Goal: Information Seeking & Learning: Learn about a topic

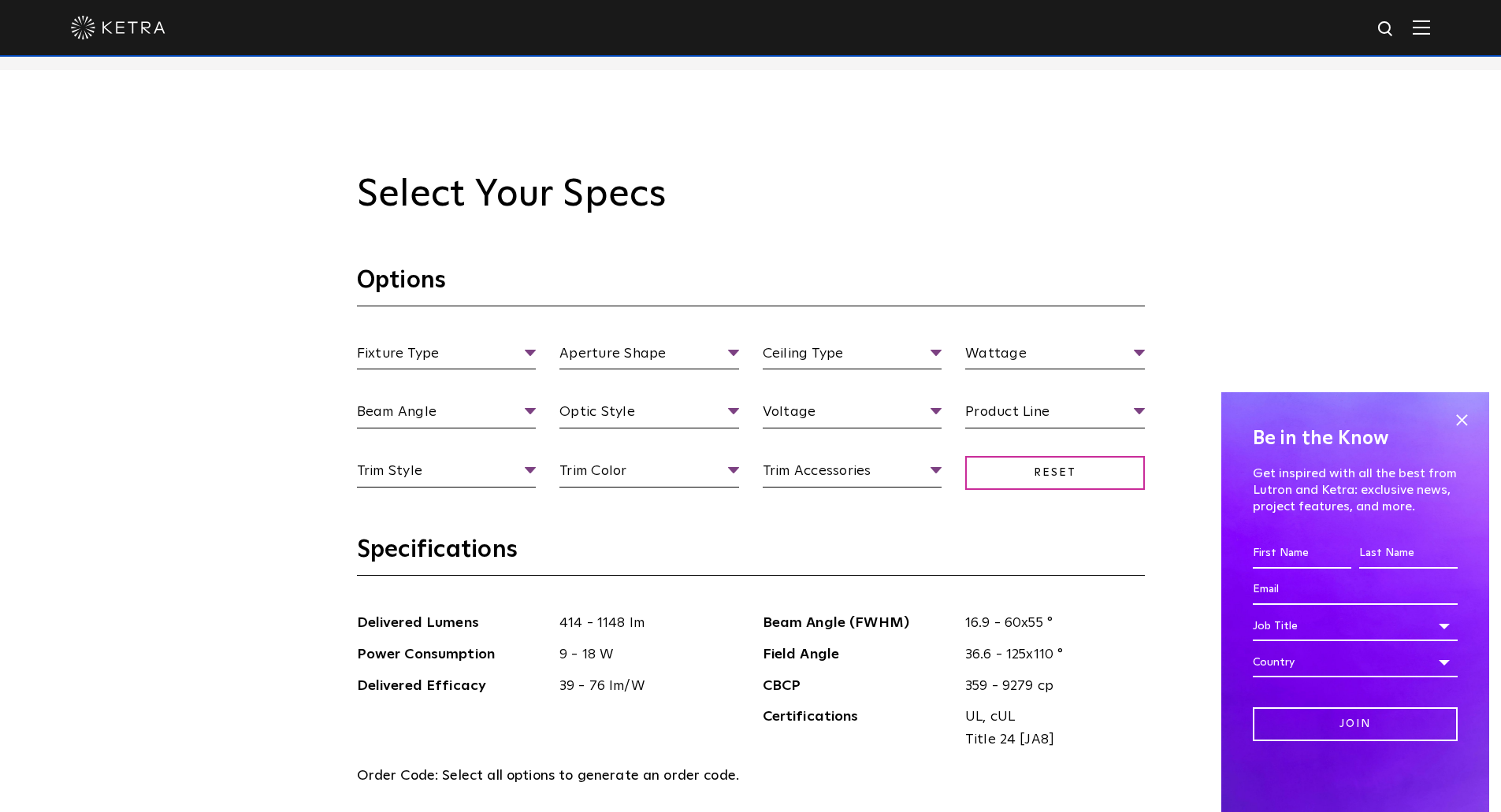
scroll to position [1575, 0]
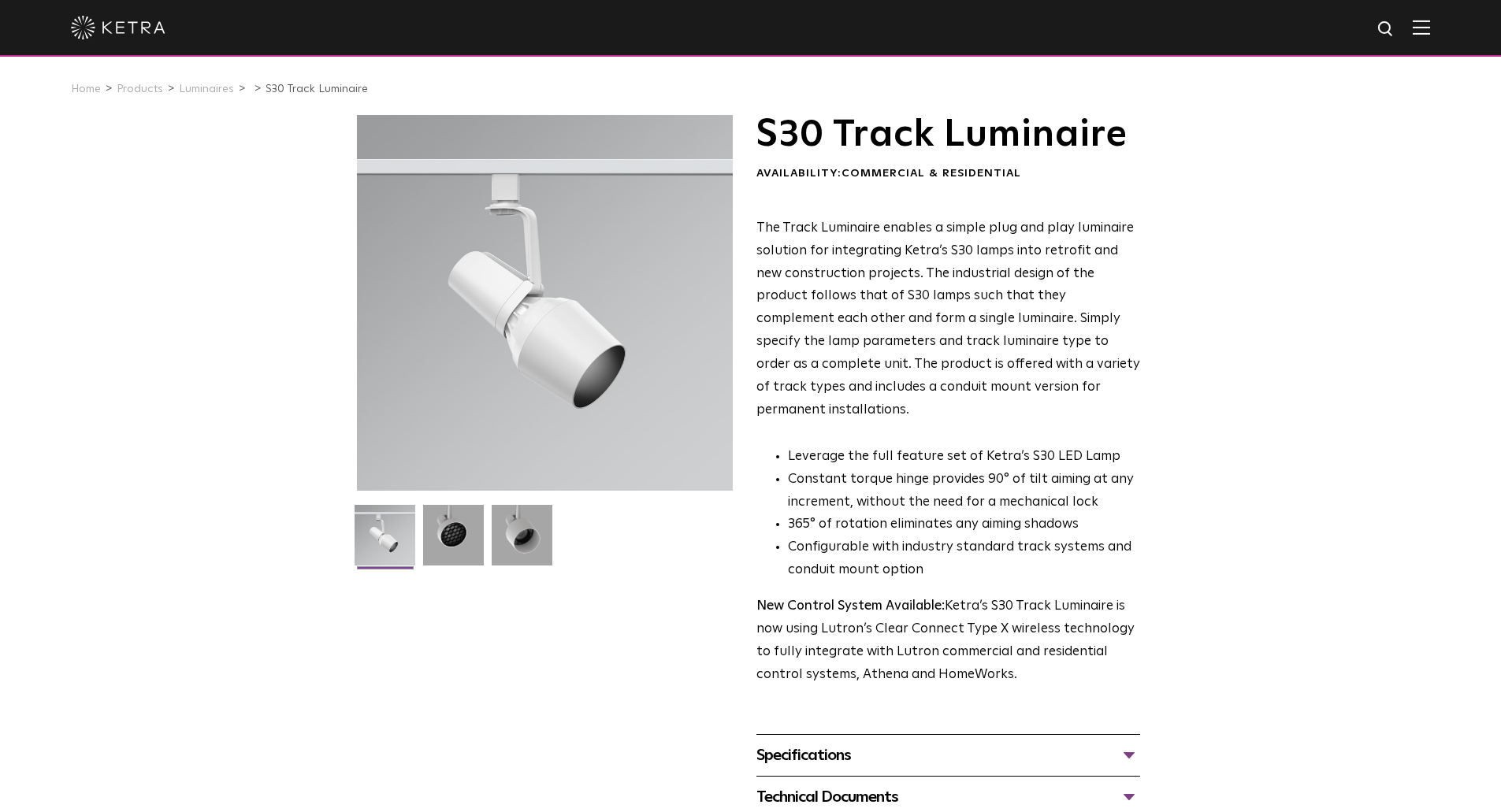
click at [1263, 168] on div "S30 Track Luminaire Availability: Commercial & Residential The Track Luminaire …" at bounding box center [750, 487] width 1501 height 744
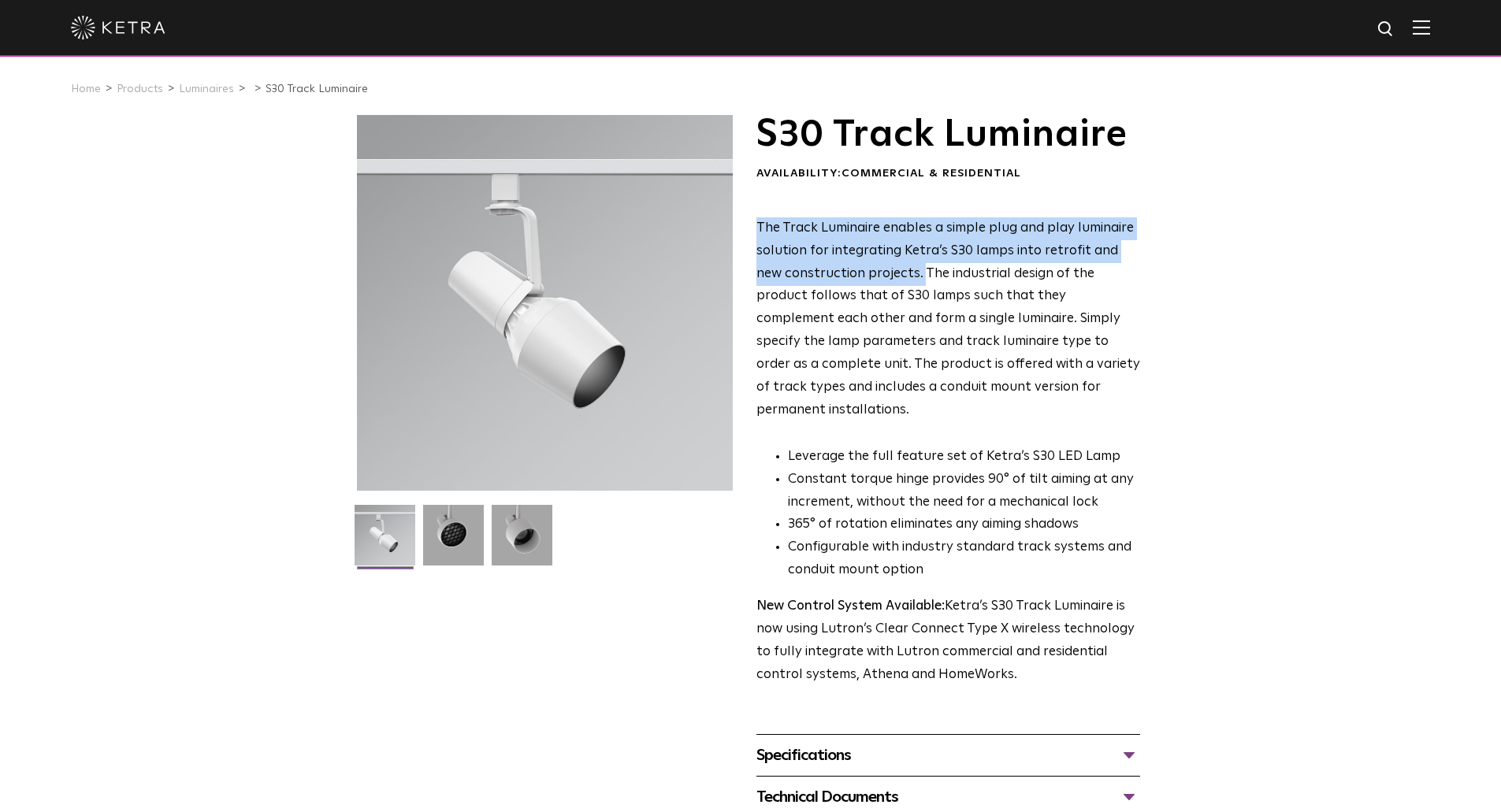
drag, startPoint x: 755, startPoint y: 228, endPoint x: 889, endPoint y: 274, distance: 141.7
click at [889, 274] on div "S30 Track Luminaire Availability: Commercial & Residential The Track Luminaire …" at bounding box center [750, 487] width 788 height 744
copy span "The Track Luminaire enables a simple plug and play luminaire solution for integ…"
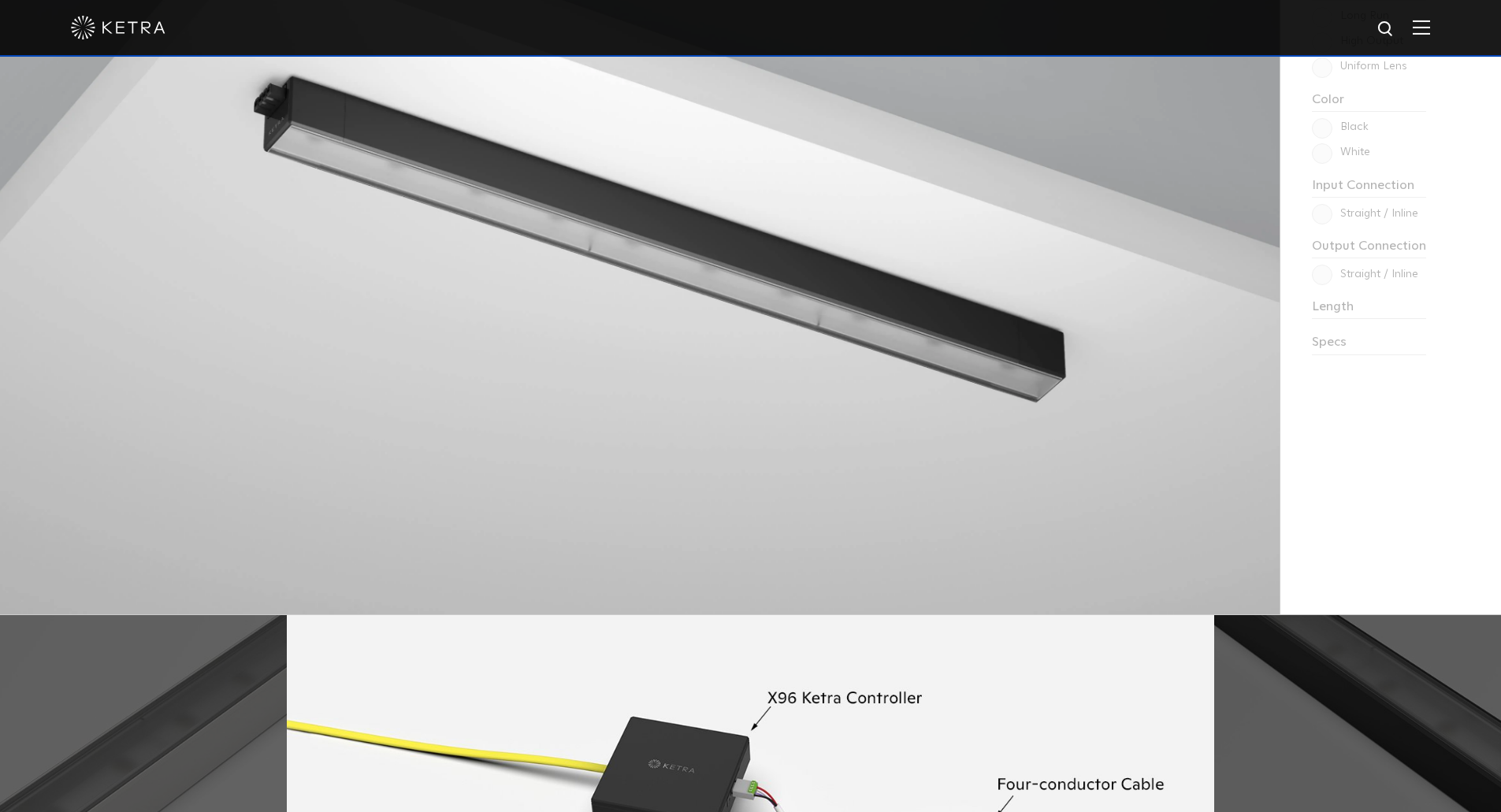
scroll to position [945, 0]
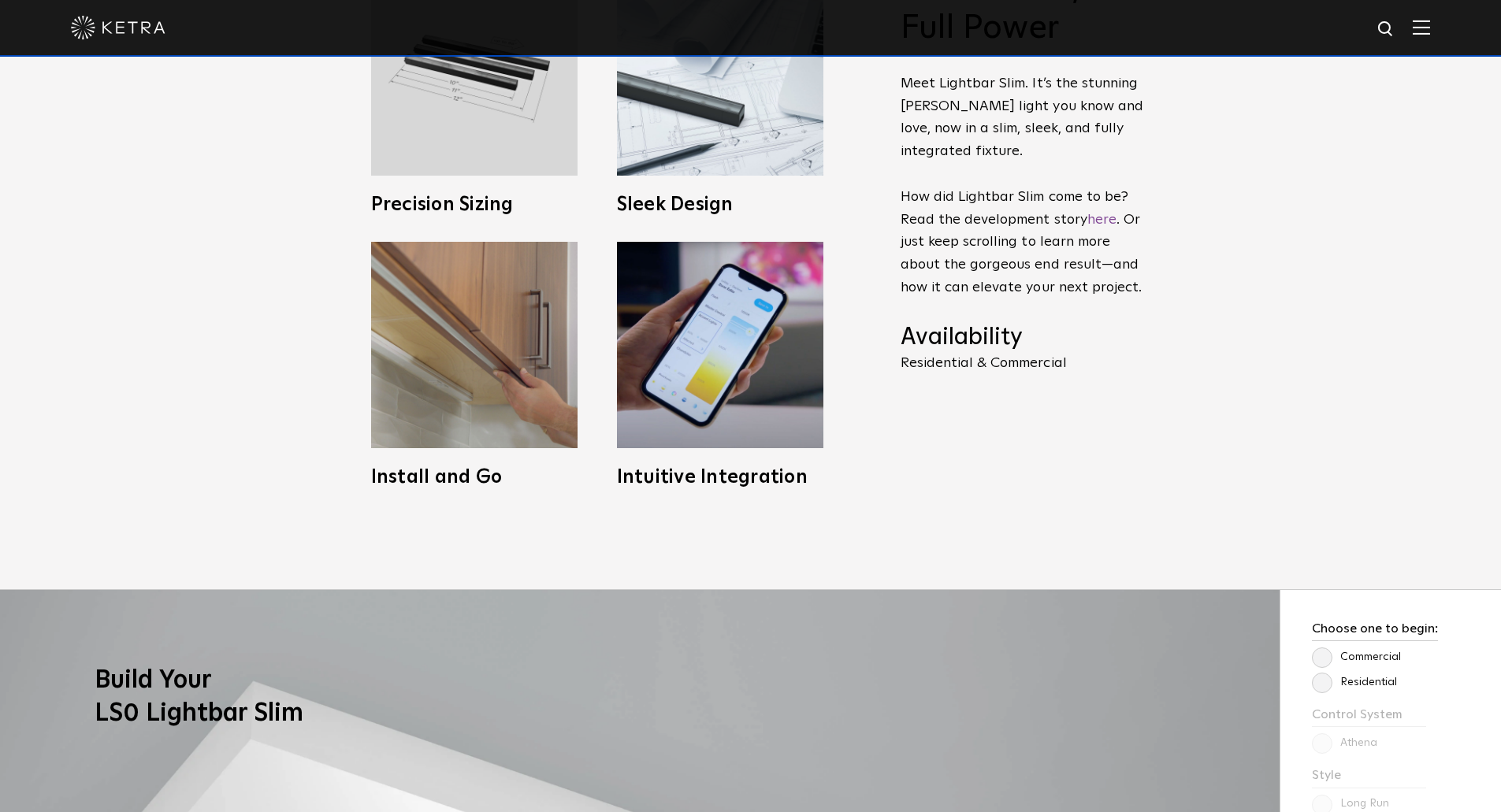
drag, startPoint x: 1293, startPoint y: 381, endPoint x: 1193, endPoint y: 420, distance: 107.3
click at [1293, 381] on div "Slim Profile, Full Power Meet Lightbar Slim. It’s the stunning Ketra light you …" at bounding box center [750, 228] width 1501 height 722
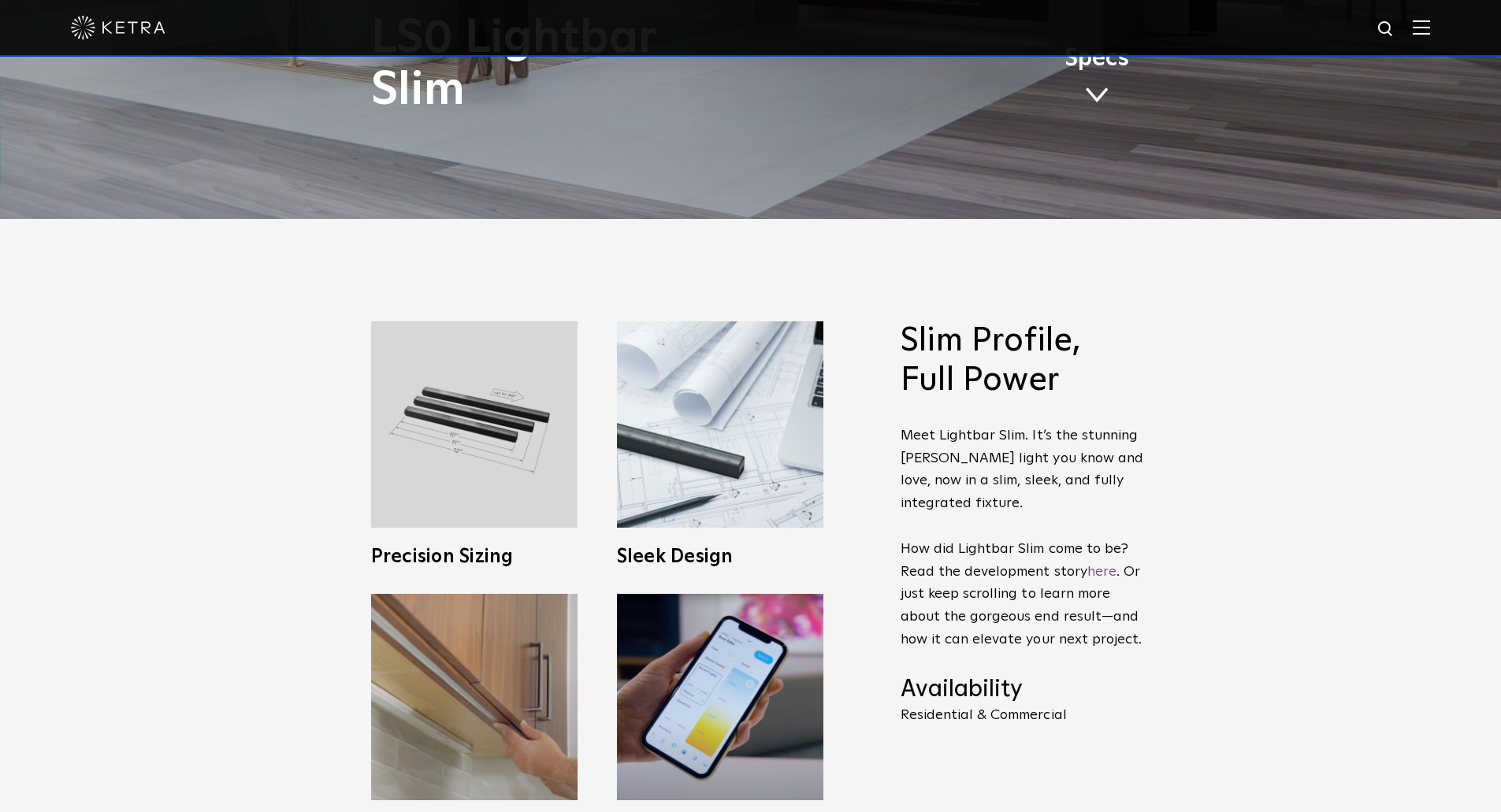
scroll to position [551, 0]
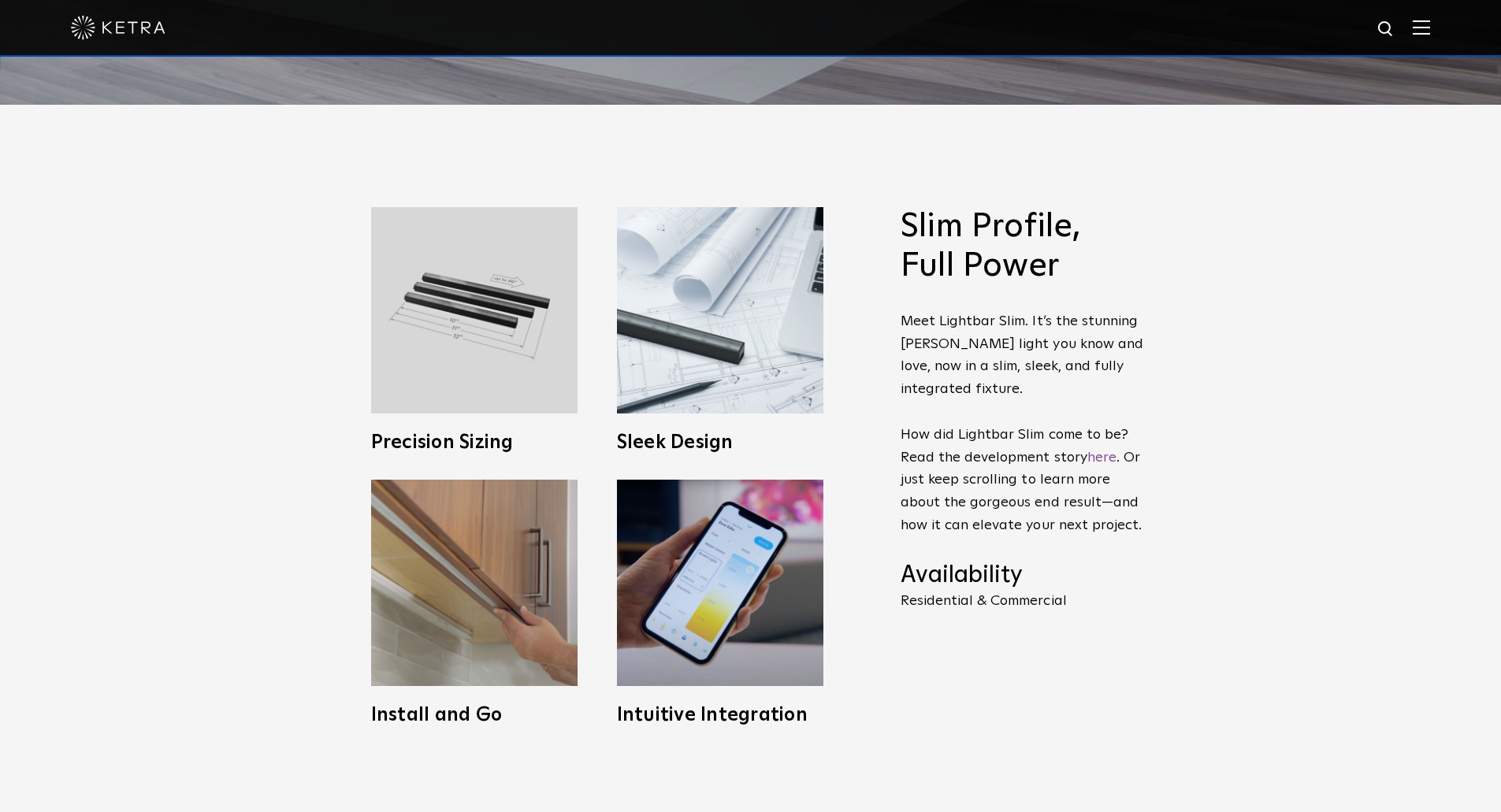
scroll to position [709, 0]
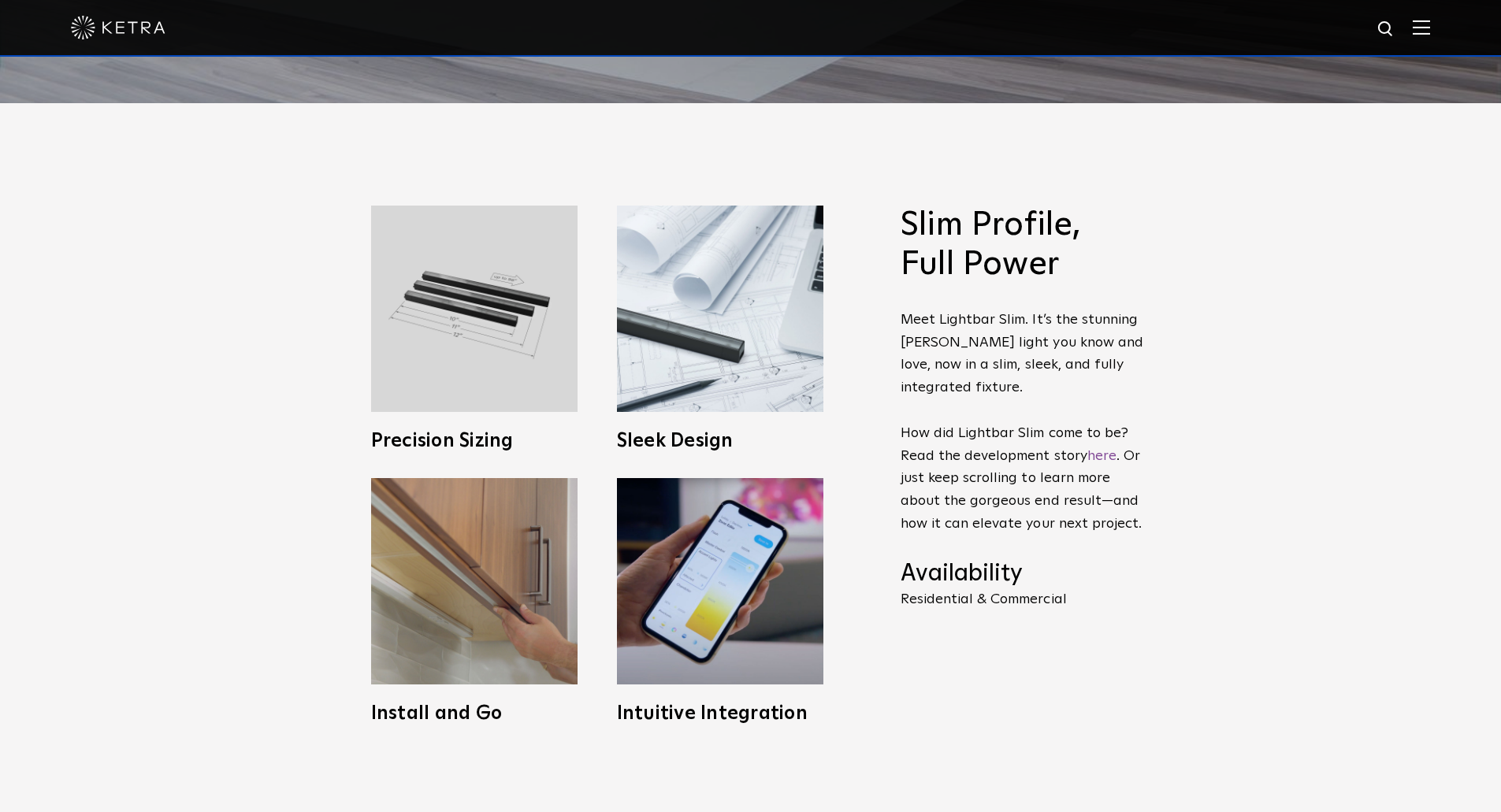
click at [1265, 522] on div "Slim Profile, Full Power Meet Lightbar Slim. It’s the stunning Ketra light you …" at bounding box center [750, 464] width 1501 height 722
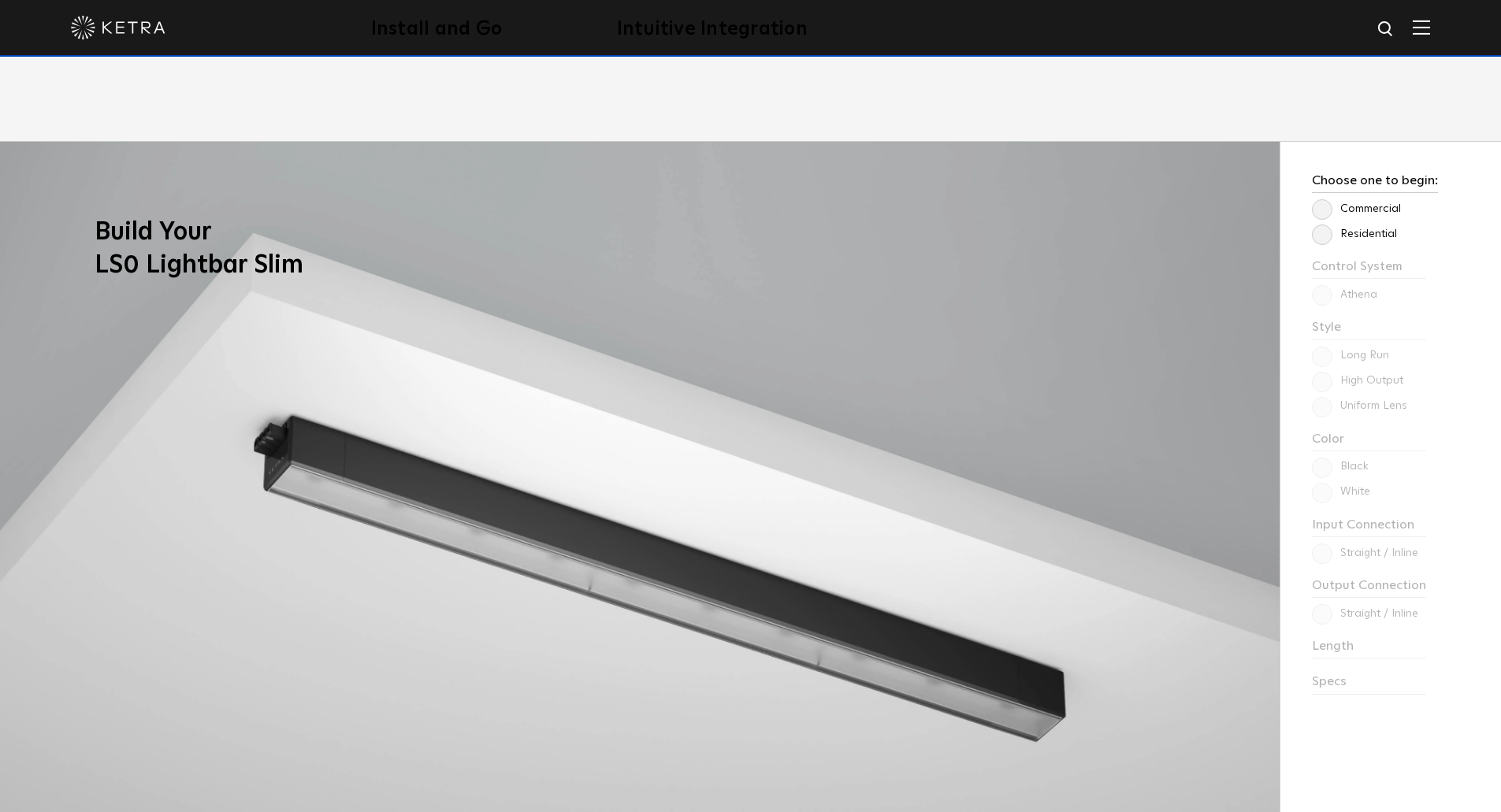
scroll to position [1418, 0]
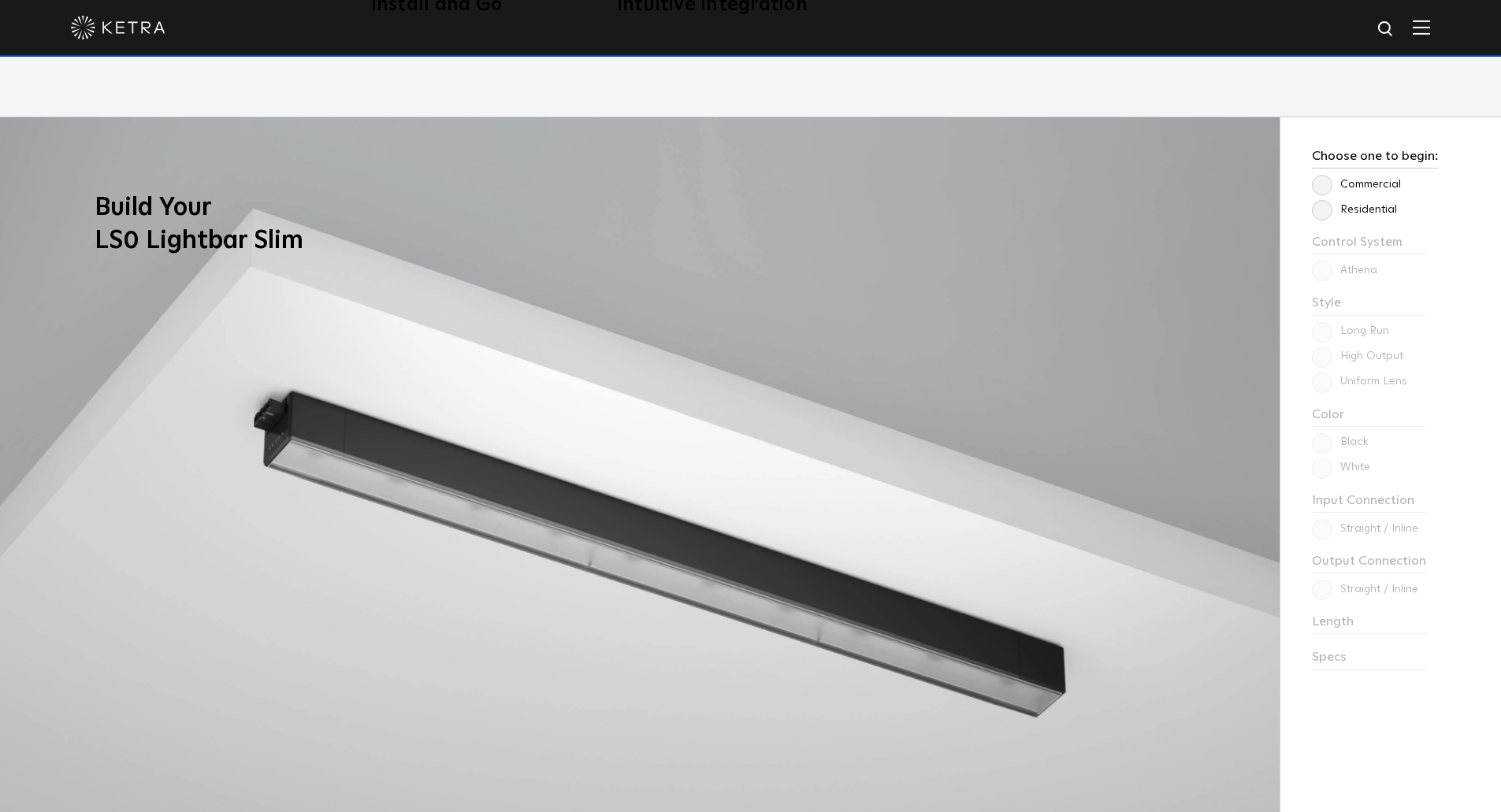
click at [1338, 187] on label "Commercial" at bounding box center [1357, 185] width 89 height 14
click at [0, 0] on input "Commercial" at bounding box center [0, 0] width 0 height 0
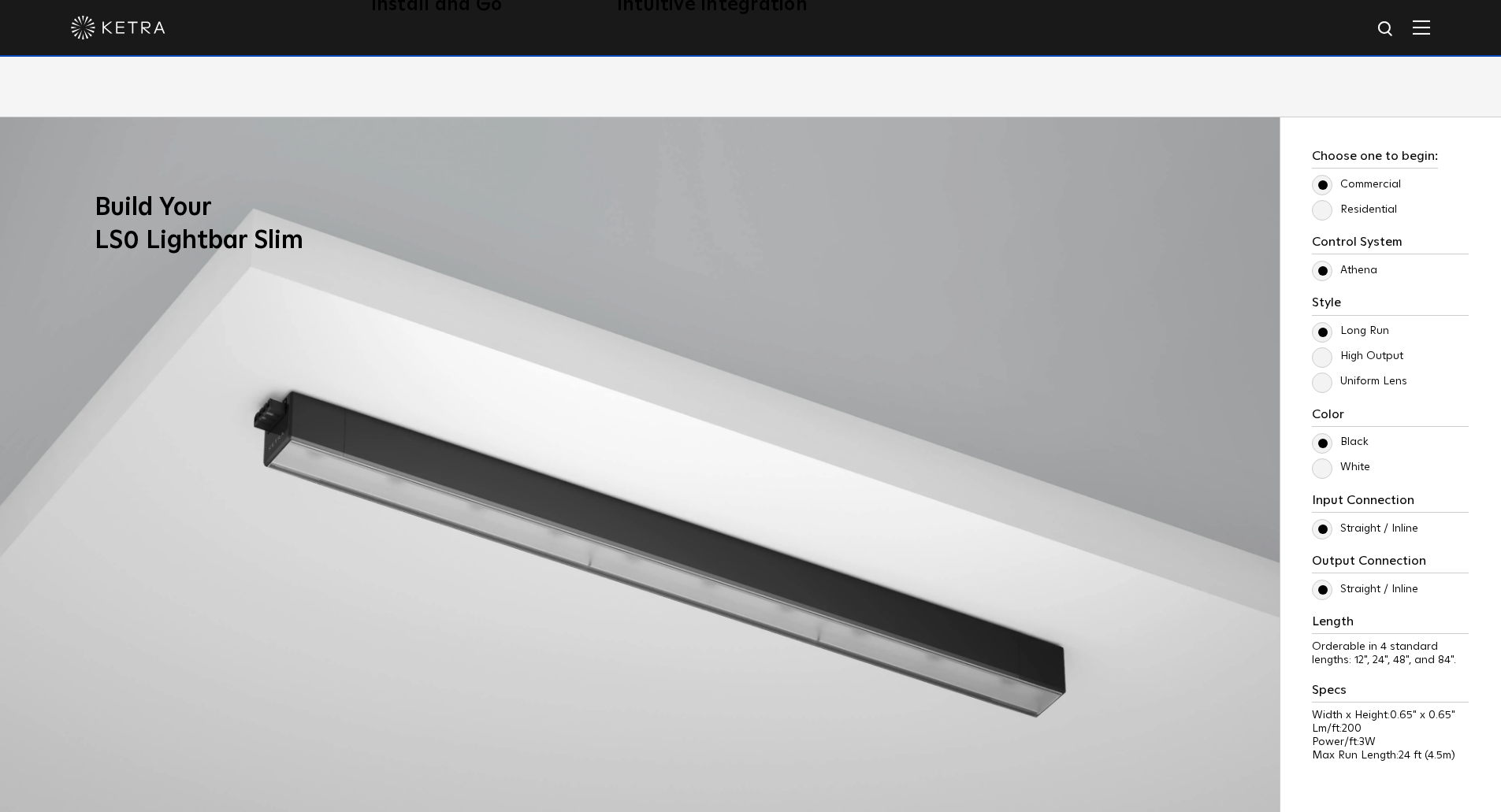
click at [1331, 208] on label "Residential" at bounding box center [1354, 210] width 85 height 14
click at [0, 0] on input "Residential" at bounding box center [0, 0] width 0 height 0
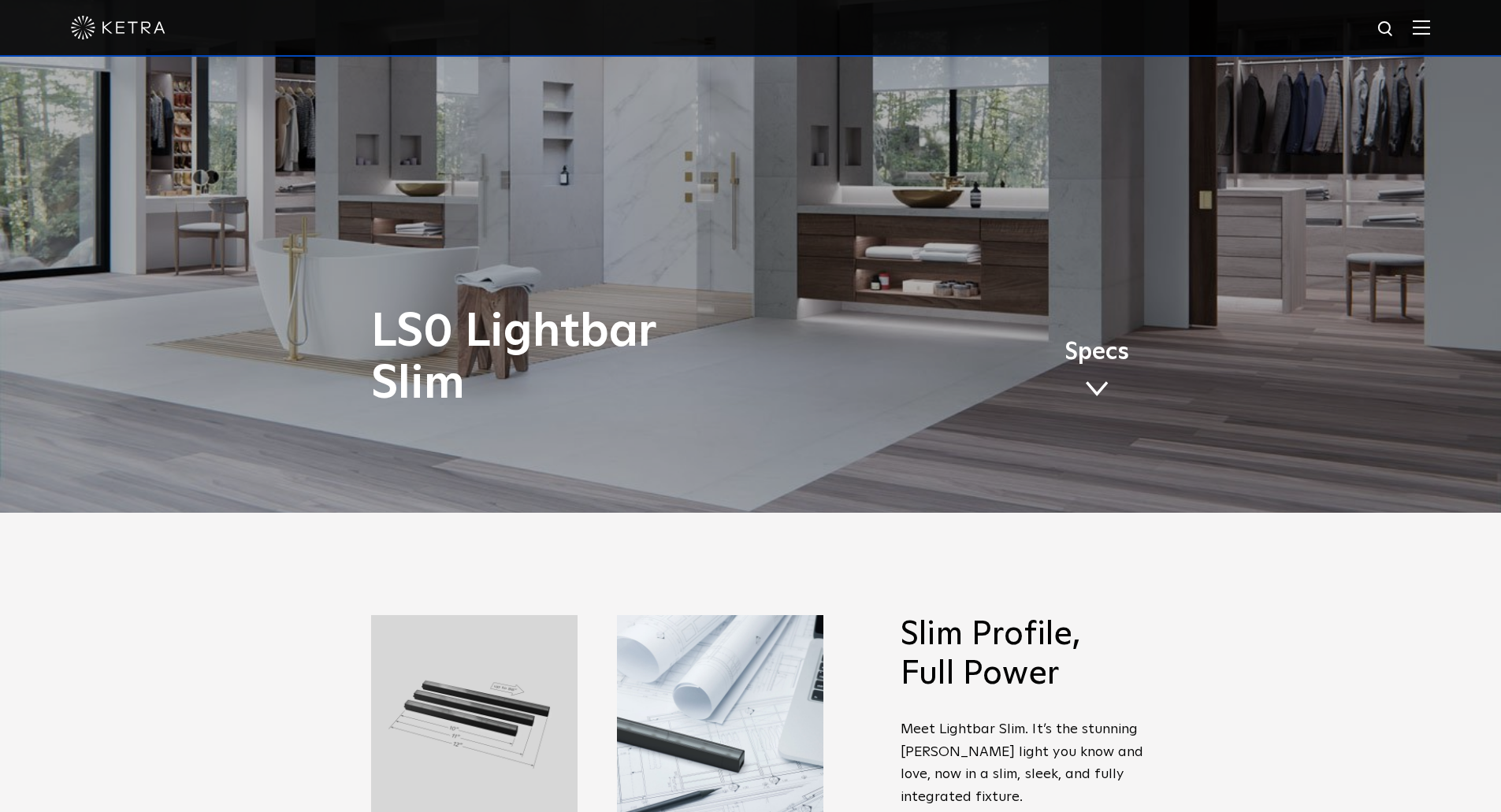
scroll to position [183, 0]
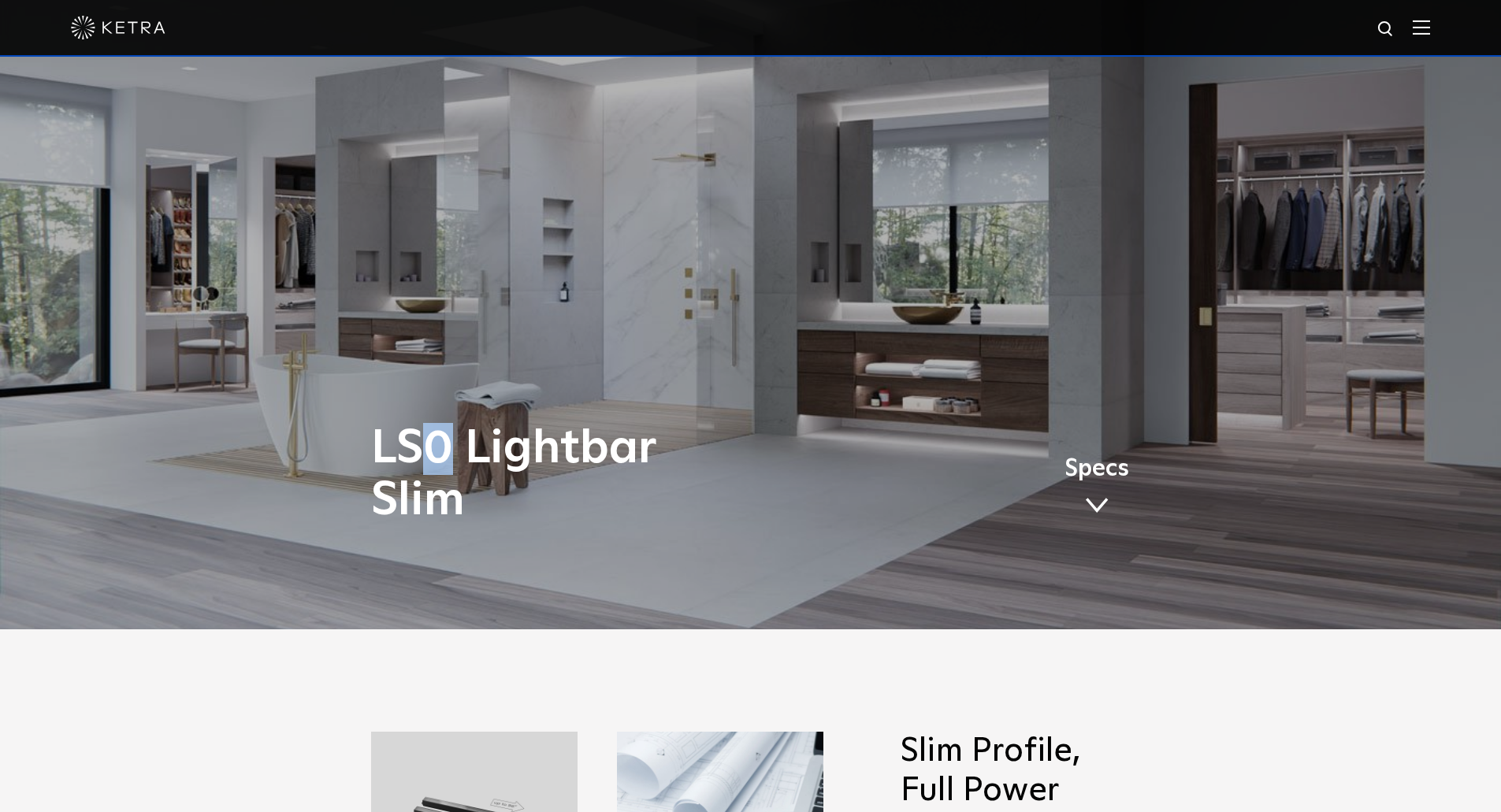
click at [440, 447] on h1 "LS0 Lightbar Slim" at bounding box center [594, 474] width 445 height 104
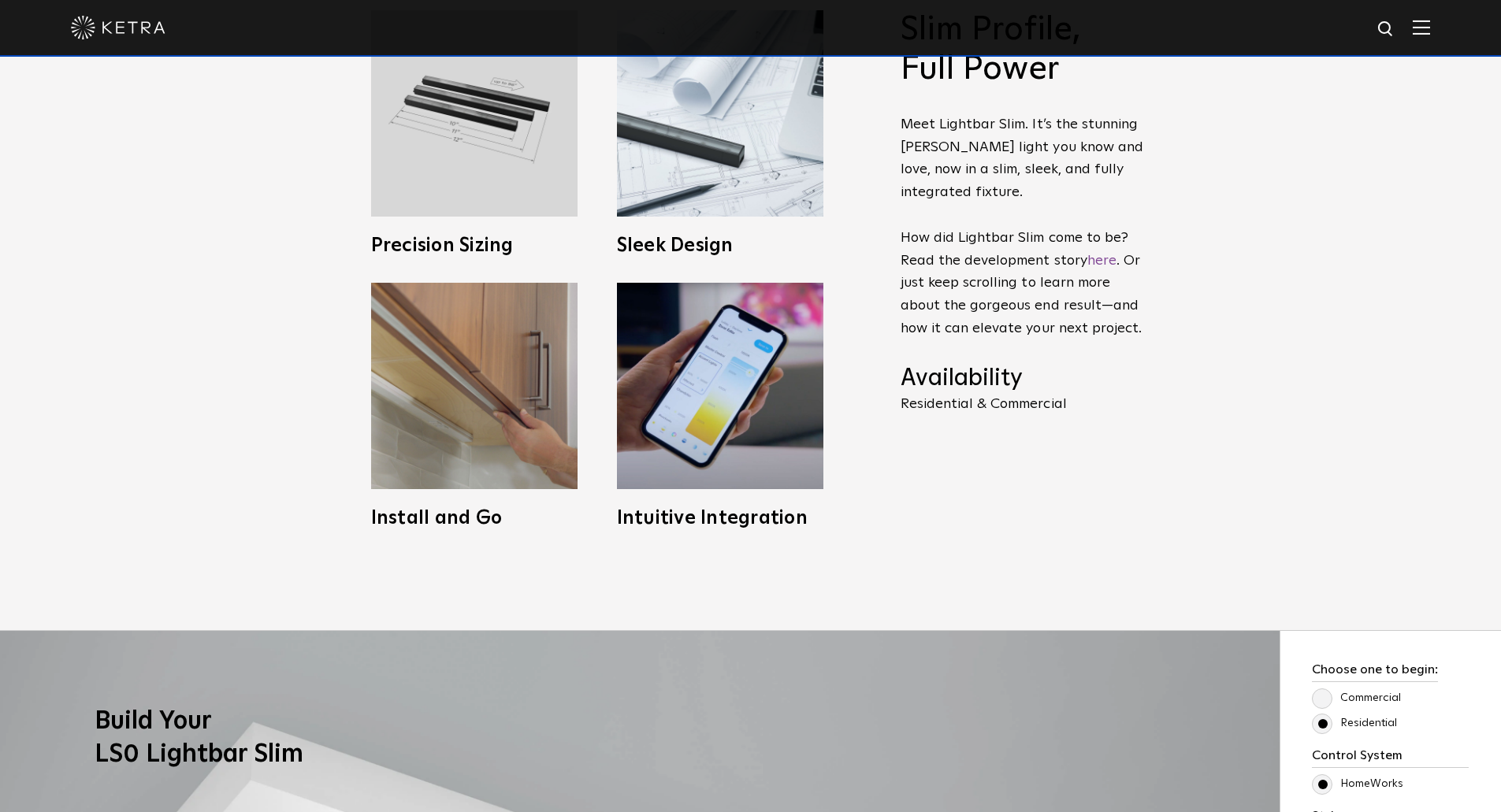
scroll to position [1443, 0]
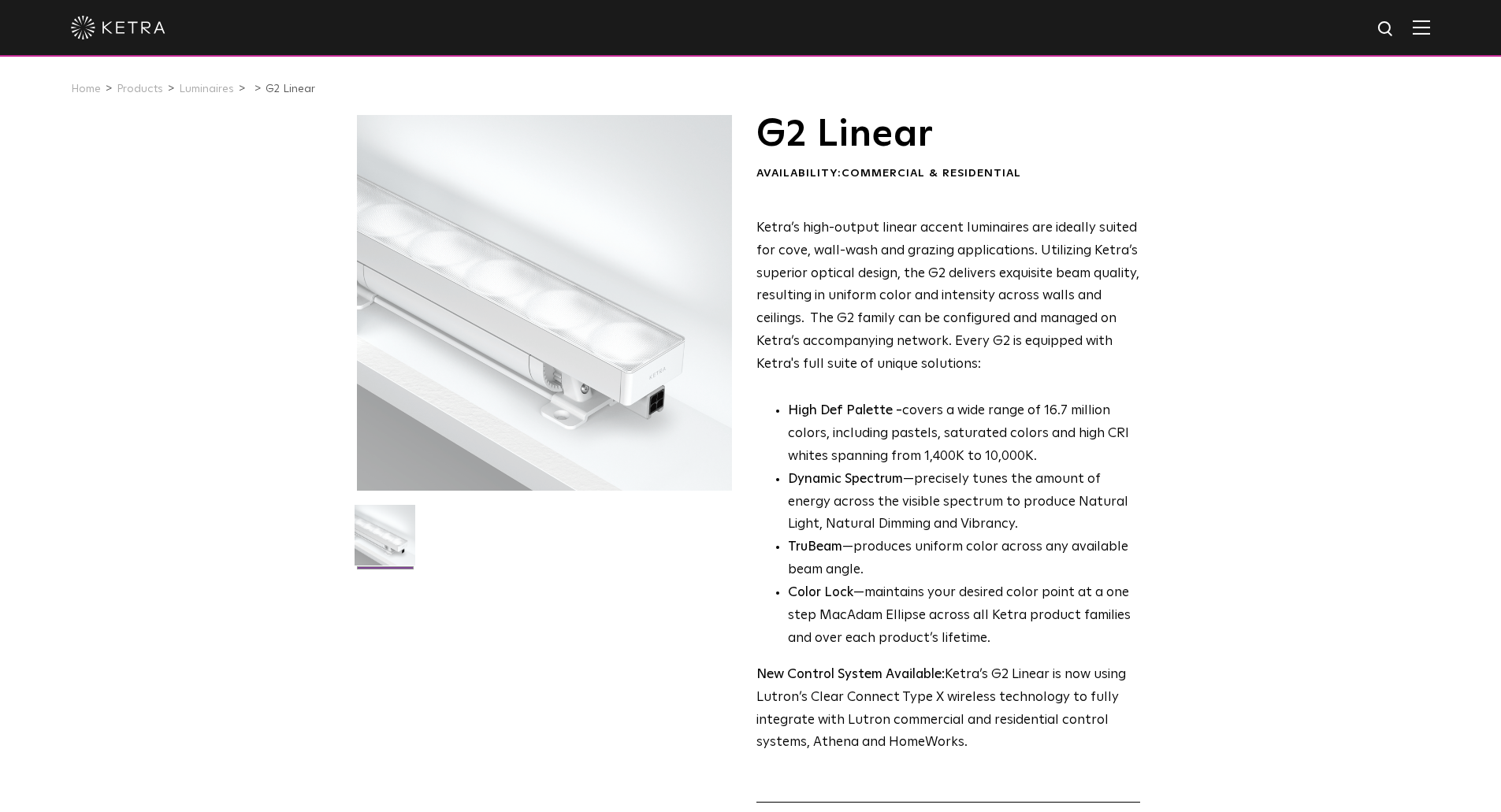
click at [949, 402] on p "High Def Palette - covers a wide range of 16.7 million colors, including pastel…" at bounding box center [964, 435] width 353 height 69
click at [1398, 303] on div "G2 Linear Availability: Commercial & Residential Ketra’s high-output linear acc…" at bounding box center [750, 521] width 1501 height 813
click at [1232, 677] on div "G2 Linear Availability: Commercial & Residential Ketra’s high-output linear acc…" at bounding box center [750, 521] width 1501 height 813
